Goal: Information Seeking & Learning: Check status

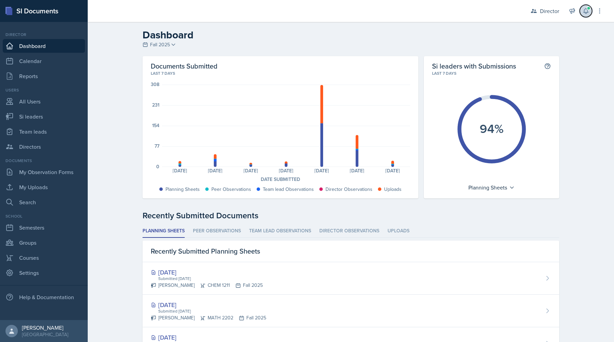
click at [589, 10] on span at bounding box center [589, 8] width 4 height 4
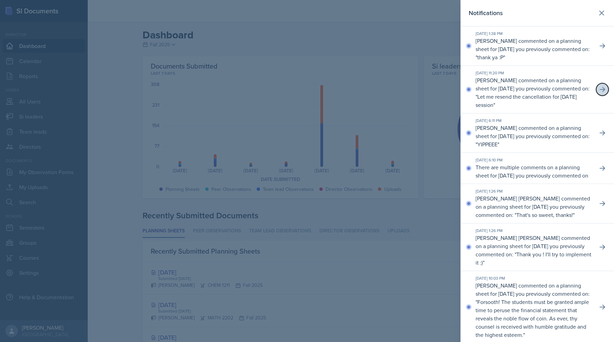
click at [600, 86] on icon at bounding box center [602, 89] width 7 height 7
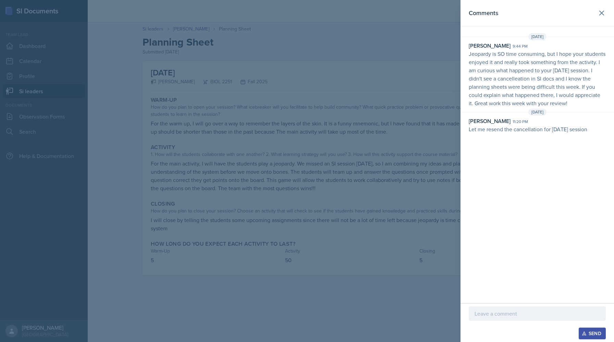
click at [339, 31] on div at bounding box center [307, 171] width 614 height 342
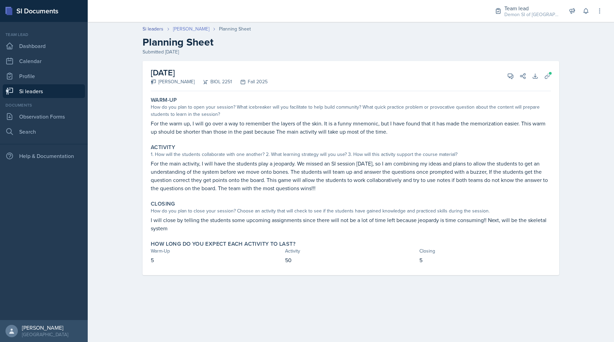
click at [179, 26] on link "[PERSON_NAME]" at bounding box center [191, 28] width 36 height 7
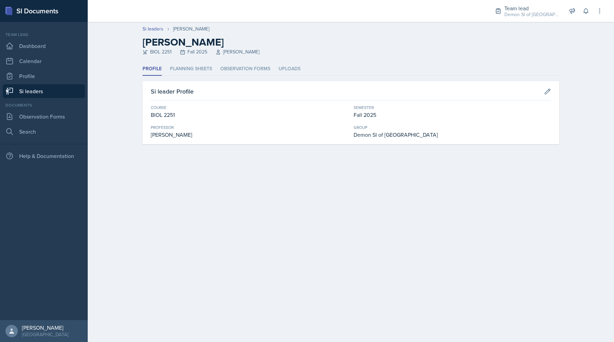
click at [192, 78] on div "Profile Planning Sheets Observation Forms Uploads Profile Planning Sheets Obser…" at bounding box center [351, 103] width 417 height 82
click at [192, 70] on li "Planning Sheets" at bounding box center [191, 68] width 42 height 13
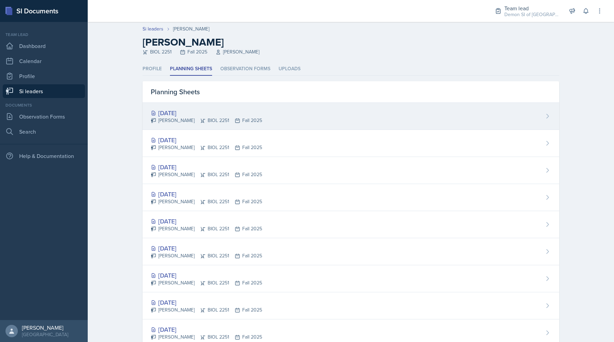
click at [178, 107] on div "[DATE] [PERSON_NAME] BIOL 2251 Fall 2025" at bounding box center [351, 116] width 417 height 27
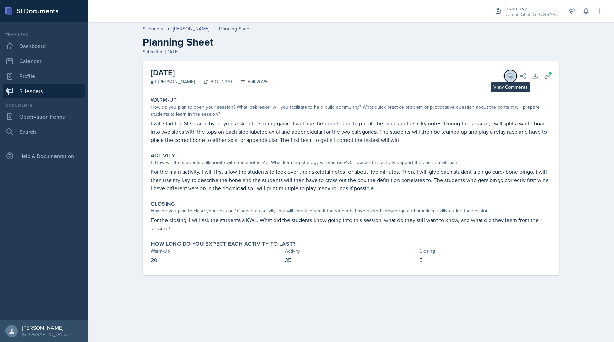
click at [509, 75] on icon at bounding box center [510, 76] width 7 height 7
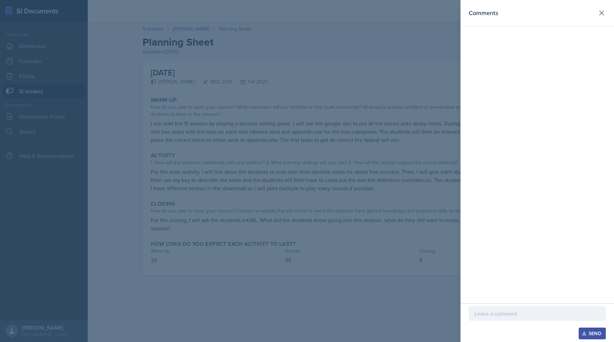
click at [337, 42] on div at bounding box center [307, 171] width 614 height 342
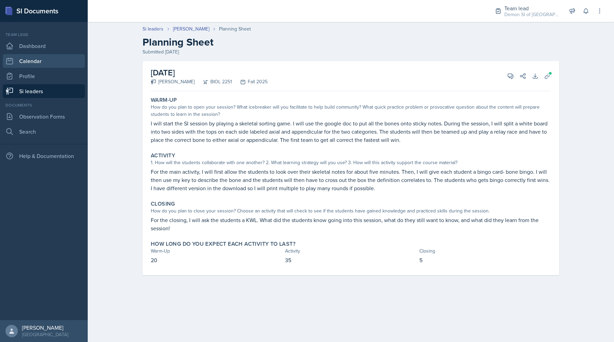
click at [33, 64] on link "Calendar" at bounding box center [44, 61] width 82 height 14
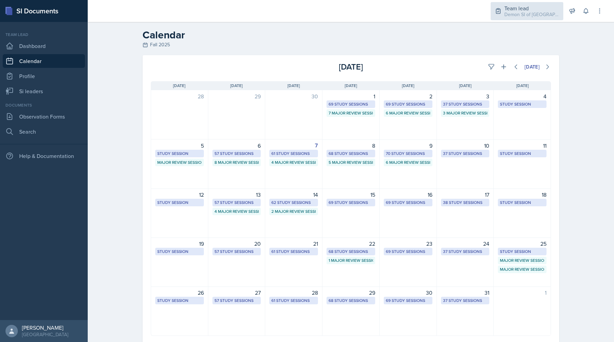
click at [516, 11] on div "Demon SI of [GEOGRAPHIC_DATA] / Fall 2025" at bounding box center [532, 14] width 55 height 7
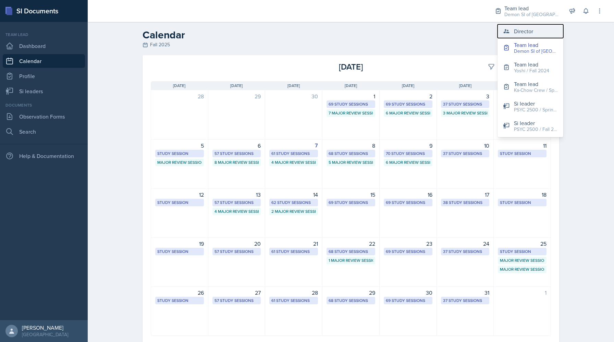
click at [510, 32] on icon at bounding box center [506, 31] width 7 height 7
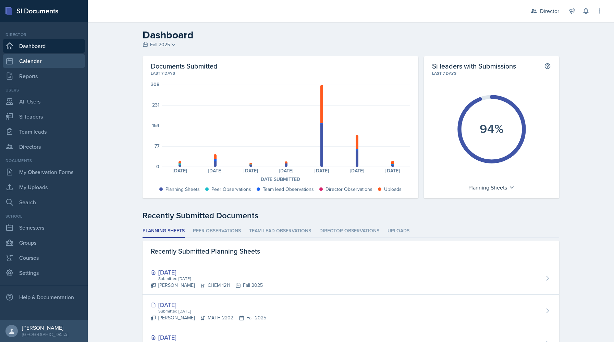
click at [54, 59] on link "Calendar" at bounding box center [44, 61] width 82 height 14
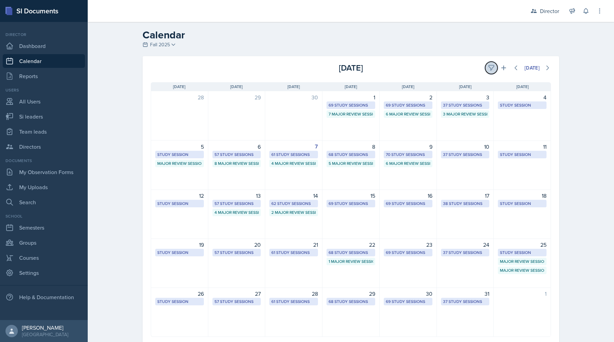
click at [496, 67] on button at bounding box center [491, 68] width 12 height 12
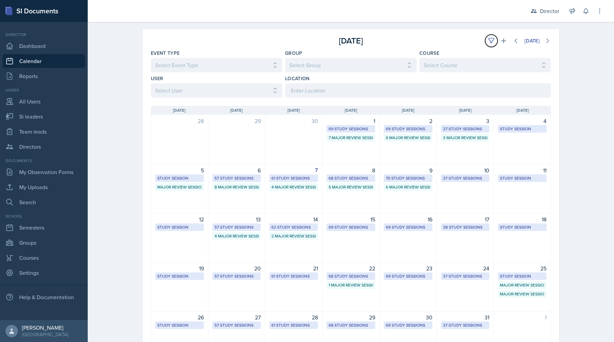
scroll to position [27, 0]
click at [294, 186] on div "4 Major Review Sessions" at bounding box center [294, 187] width 45 height 6
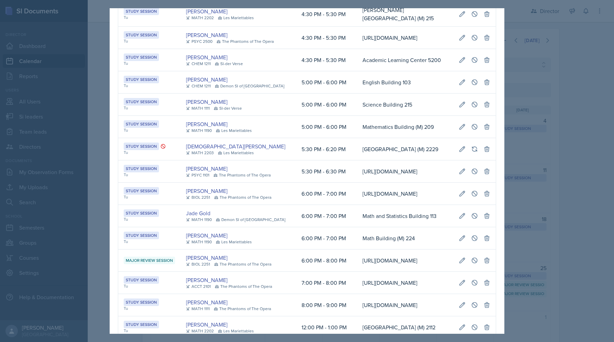
scroll to position [961, 0]
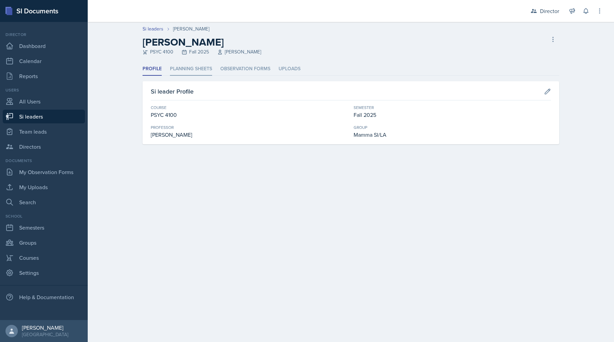
click at [198, 70] on li "Planning Sheets" at bounding box center [191, 68] width 42 height 13
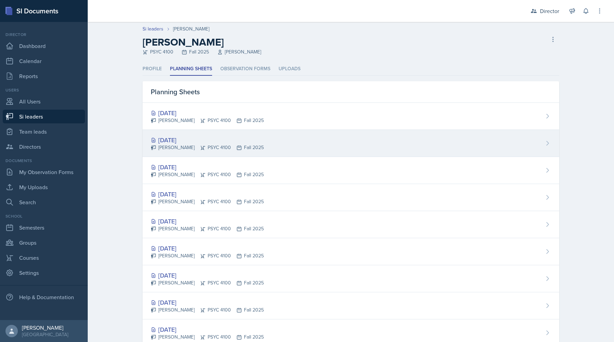
click at [224, 145] on div "[PERSON_NAME] PSYC 4100 Fall 2025" at bounding box center [207, 147] width 113 height 7
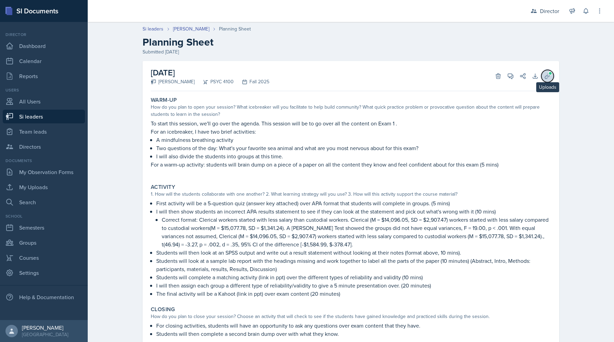
click at [553, 76] on button "Uploads" at bounding box center [548, 76] width 12 height 12
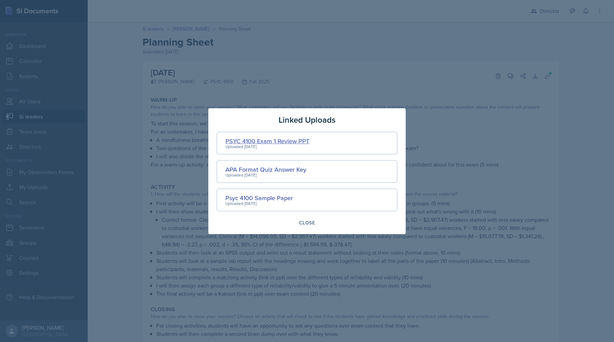
click at [272, 144] on div "PSYC 4100 Exam 1 Review PPT" at bounding box center [268, 140] width 84 height 9
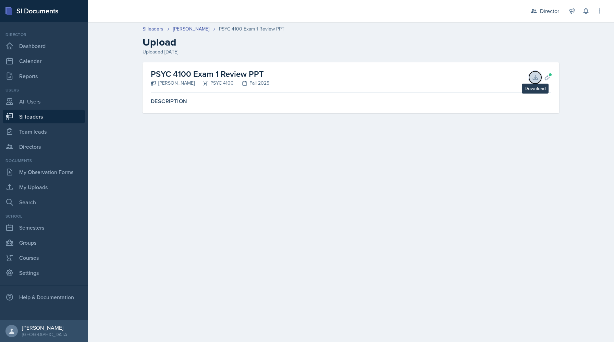
click at [536, 79] on icon at bounding box center [535, 77] width 7 height 7
